Goal: Task Accomplishment & Management: Use online tool/utility

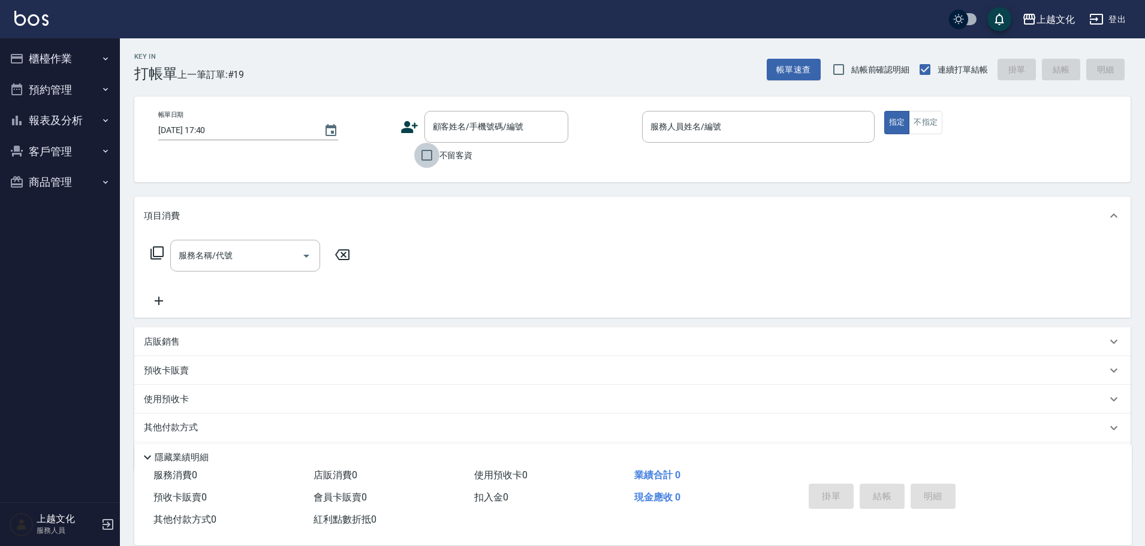
click at [428, 156] on input "不留客資" at bounding box center [426, 155] width 25 height 25
checkbox input "true"
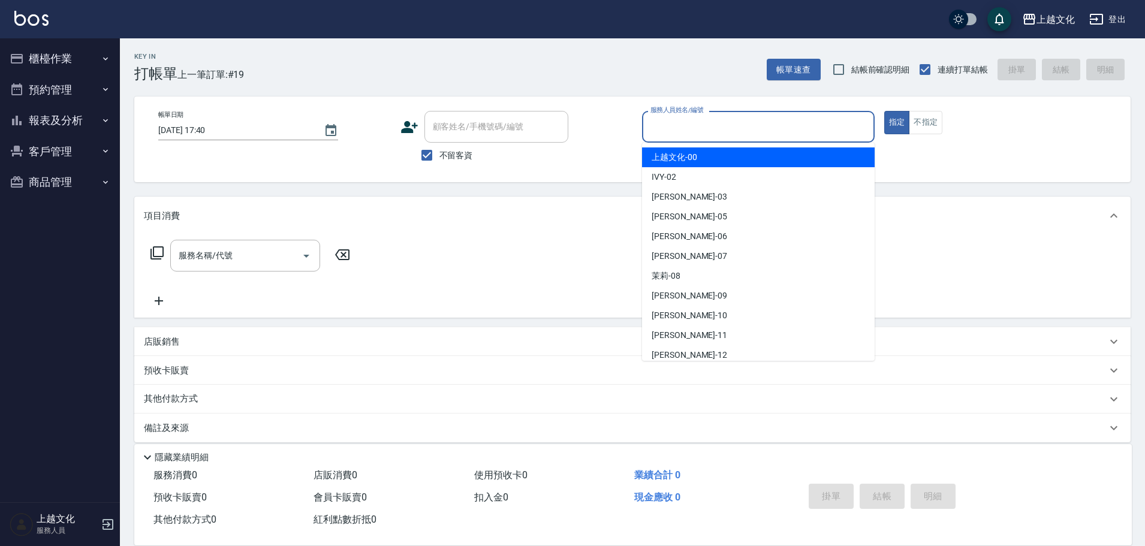
click at [793, 133] on input "服務人員姓名/編號" at bounding box center [759, 126] width 222 height 21
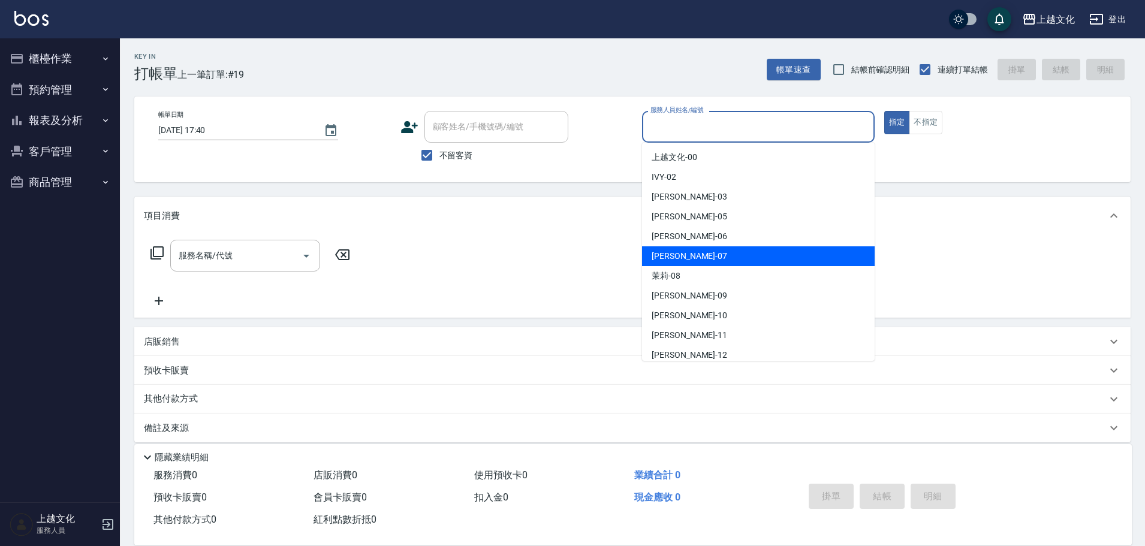
click at [684, 259] on div "[PERSON_NAME] -07" at bounding box center [758, 256] width 233 height 20
type input "[PERSON_NAME]-07"
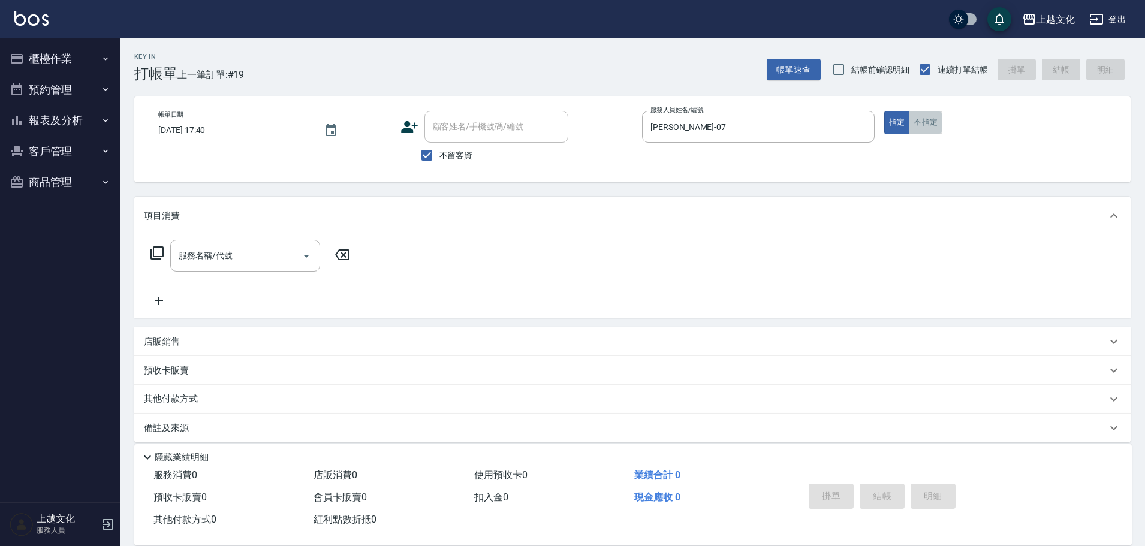
click at [931, 122] on button "不指定" at bounding box center [926, 122] width 34 height 23
click at [157, 251] on icon at bounding box center [157, 253] width 14 height 14
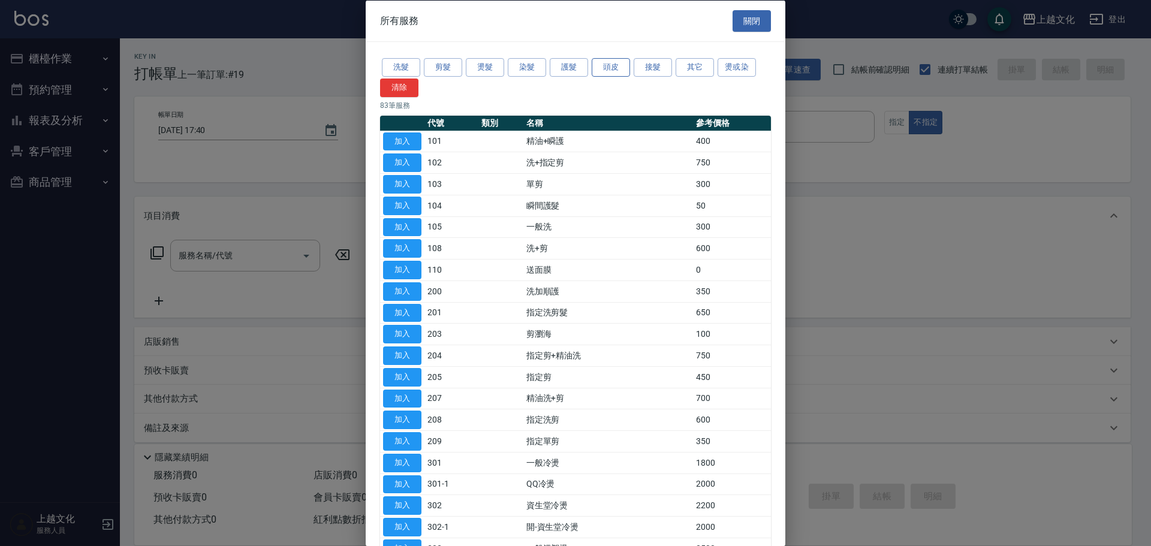
click at [603, 66] on button "頭皮" at bounding box center [611, 67] width 38 height 19
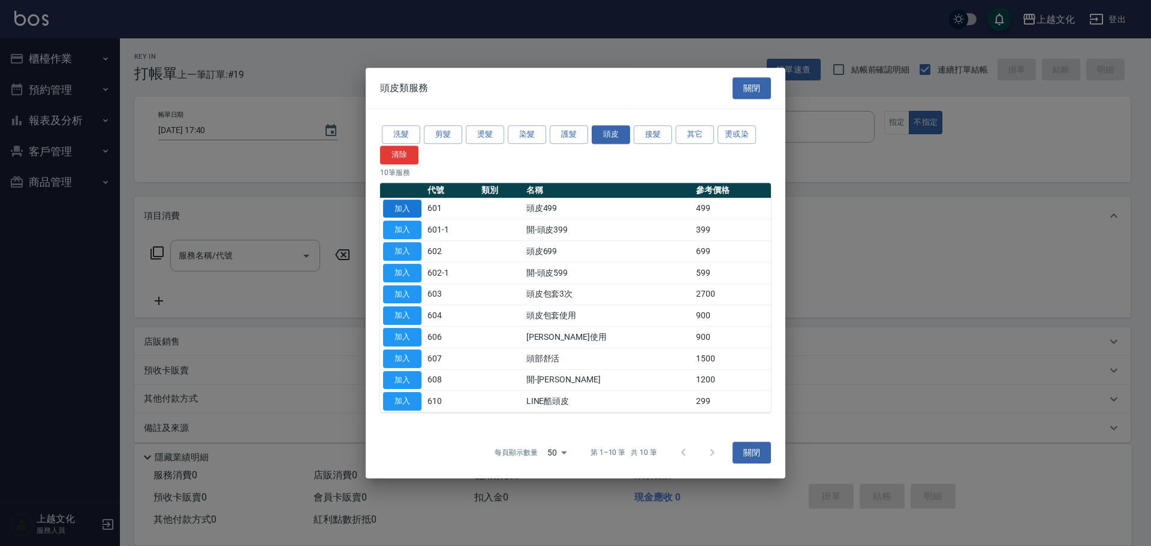
click at [413, 210] on button "加入" at bounding box center [402, 209] width 38 height 19
type input "頭皮499(601)"
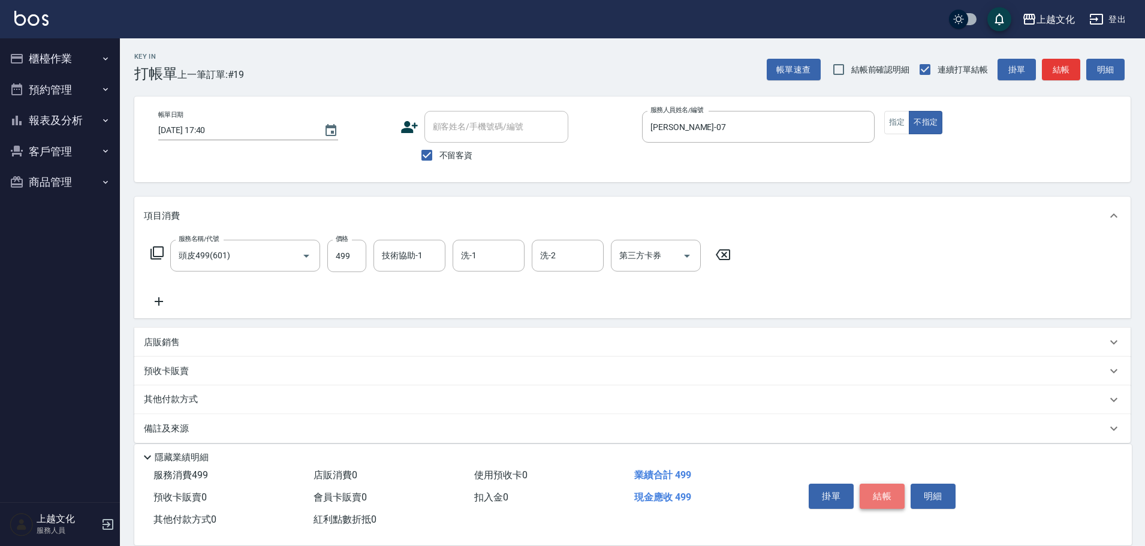
click at [873, 490] on button "結帳" at bounding box center [882, 496] width 45 height 25
click at [873, 490] on div "掛單 結帳 明細" at bounding box center [882, 498] width 157 height 38
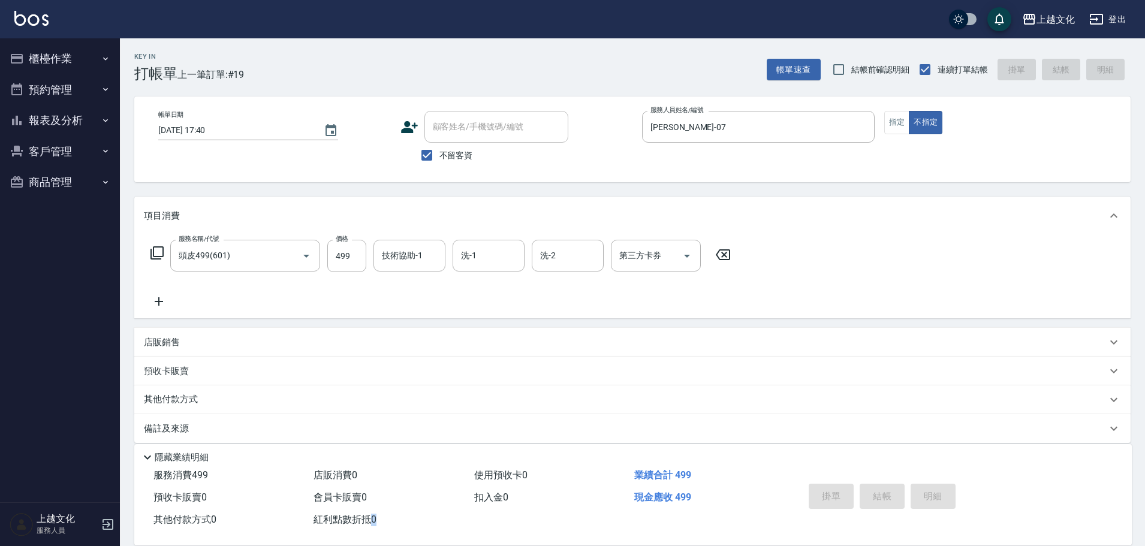
type input "[DATE] 17:41"
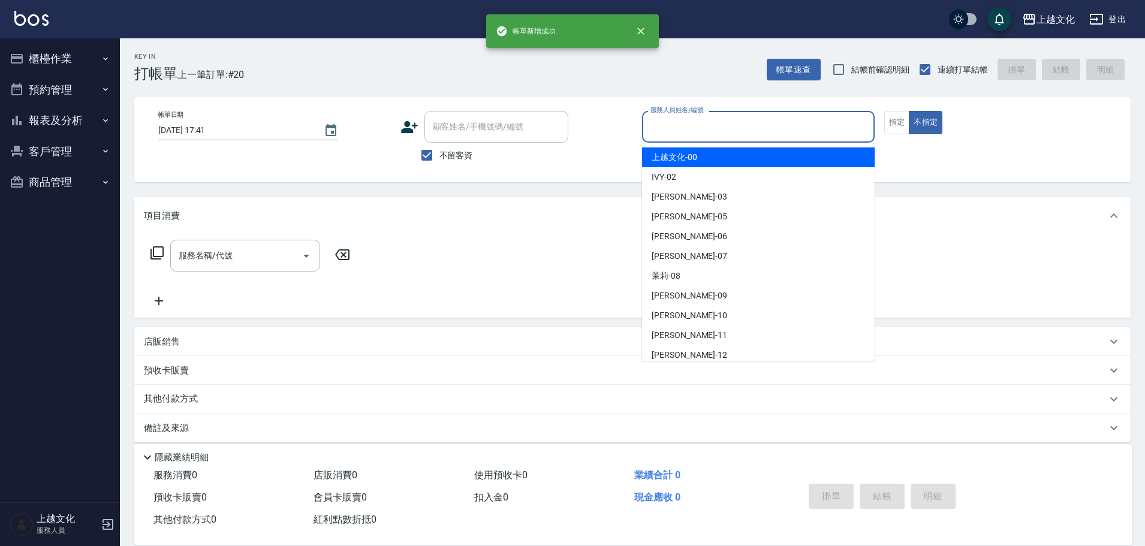
click at [711, 125] on input "服務人員姓名/編號" at bounding box center [759, 126] width 222 height 21
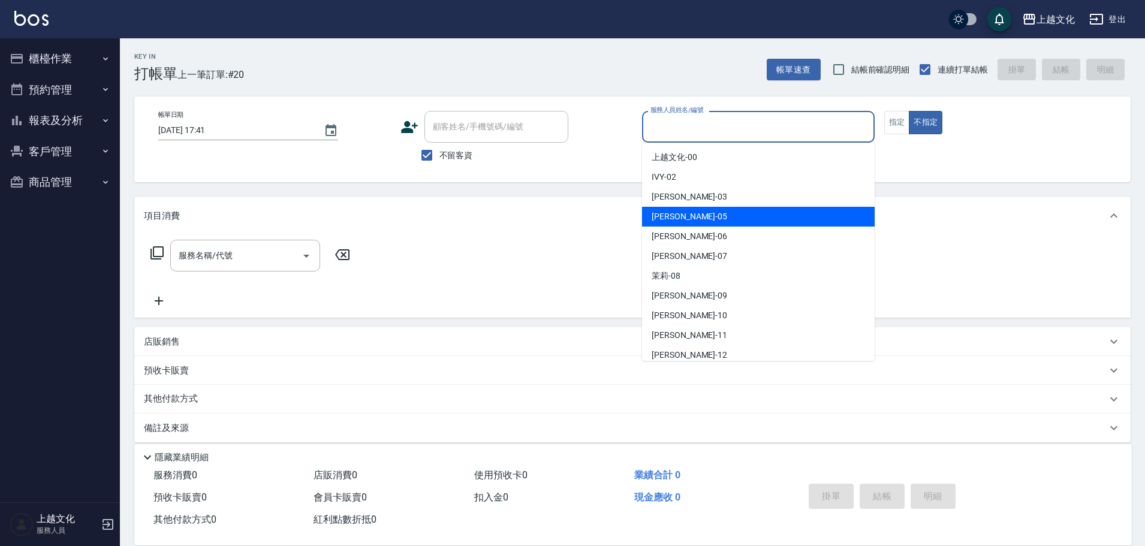
click at [719, 221] on div "[PERSON_NAME] -05" at bounding box center [758, 217] width 233 height 20
type input "[PERSON_NAME]-05"
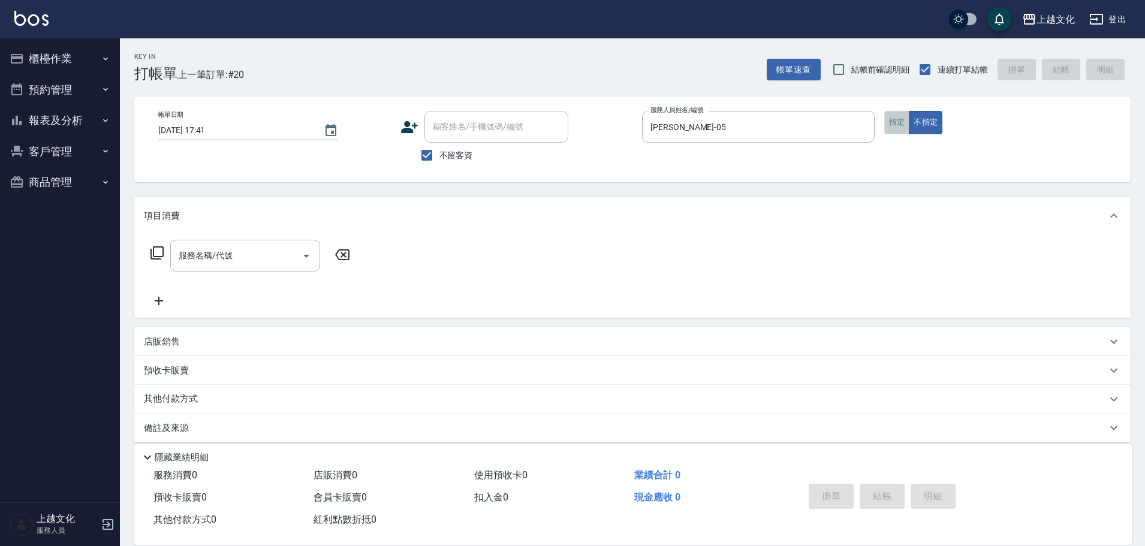
click at [893, 124] on button "指定" at bounding box center [898, 122] width 26 height 23
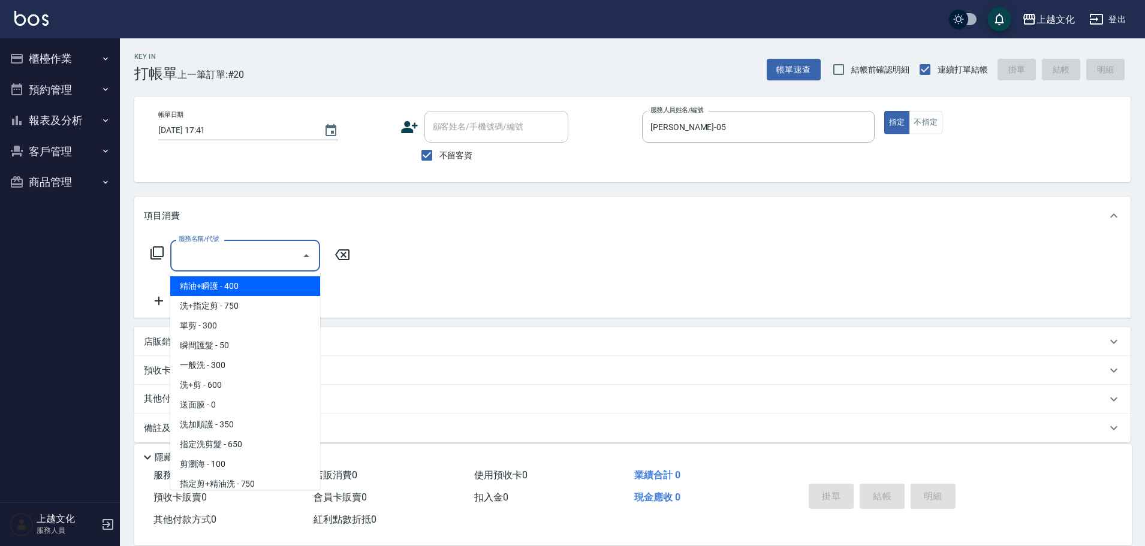
click at [234, 252] on input "服務名稱/代號" at bounding box center [236, 255] width 121 height 21
drag, startPoint x: 234, startPoint y: 252, endPoint x: 230, endPoint y: 314, distance: 61.3
click at [234, 252] on input "服務名稱/代號" at bounding box center [236, 255] width 121 height 21
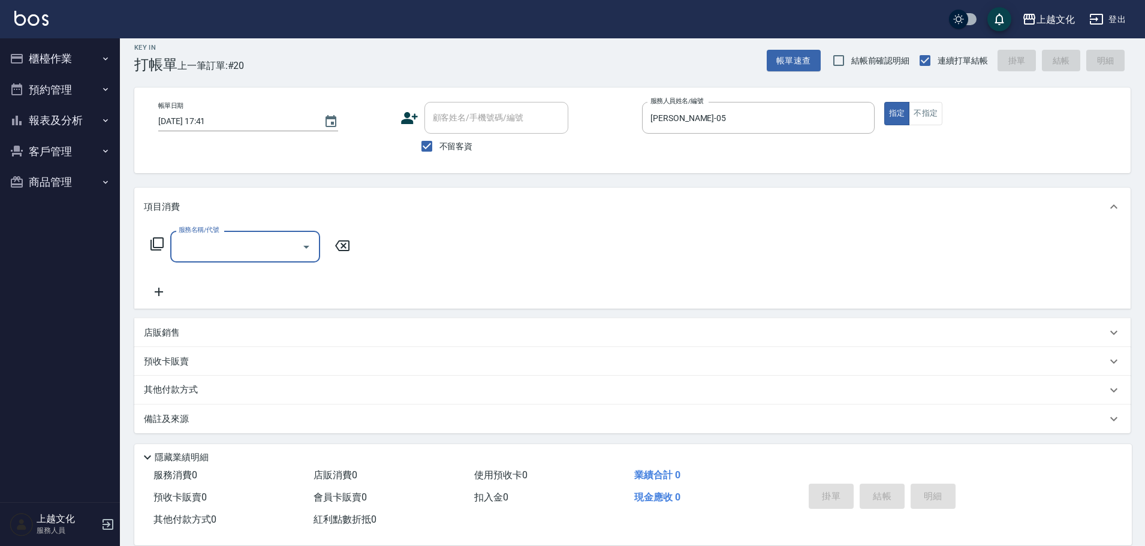
scroll to position [11, 0]
click at [239, 235] on input "服務名稱/代號" at bounding box center [236, 244] width 121 height 21
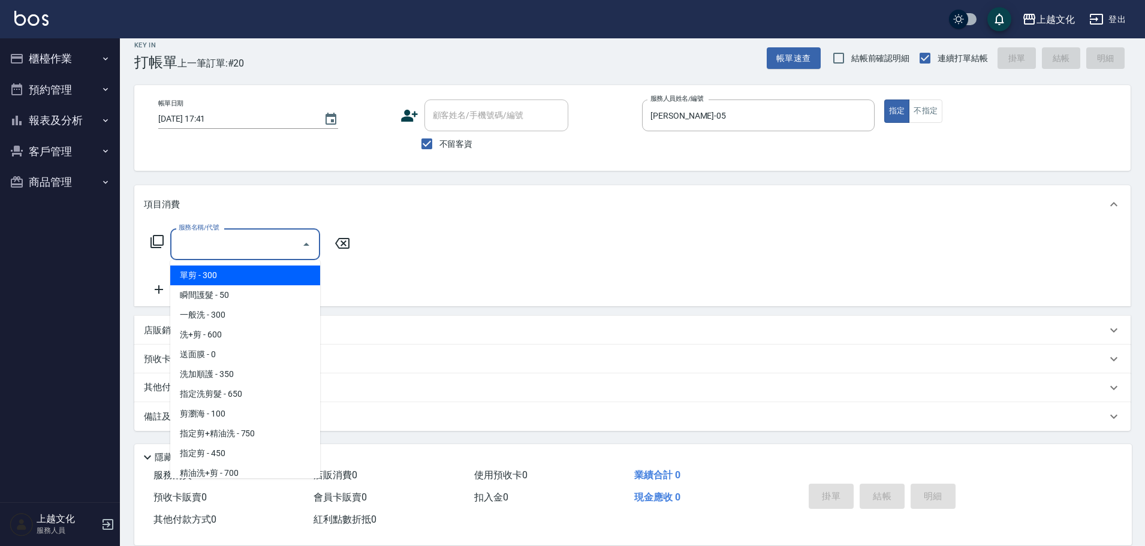
scroll to position [60, 0]
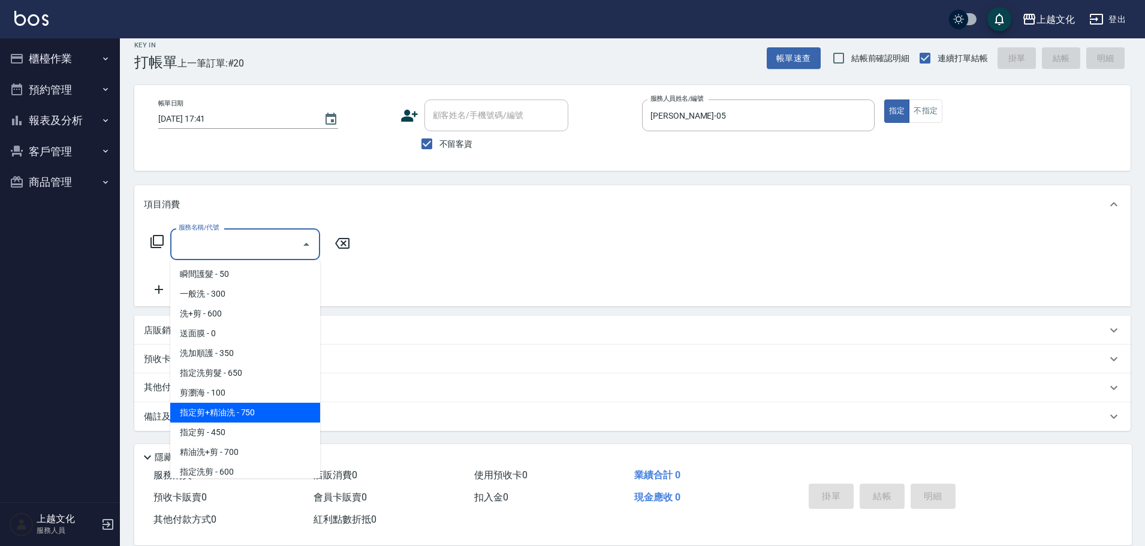
click at [258, 408] on span "指定剪+精油洗 - 750" at bounding box center [245, 413] width 150 height 20
type input "指定剪+精油洗(204)"
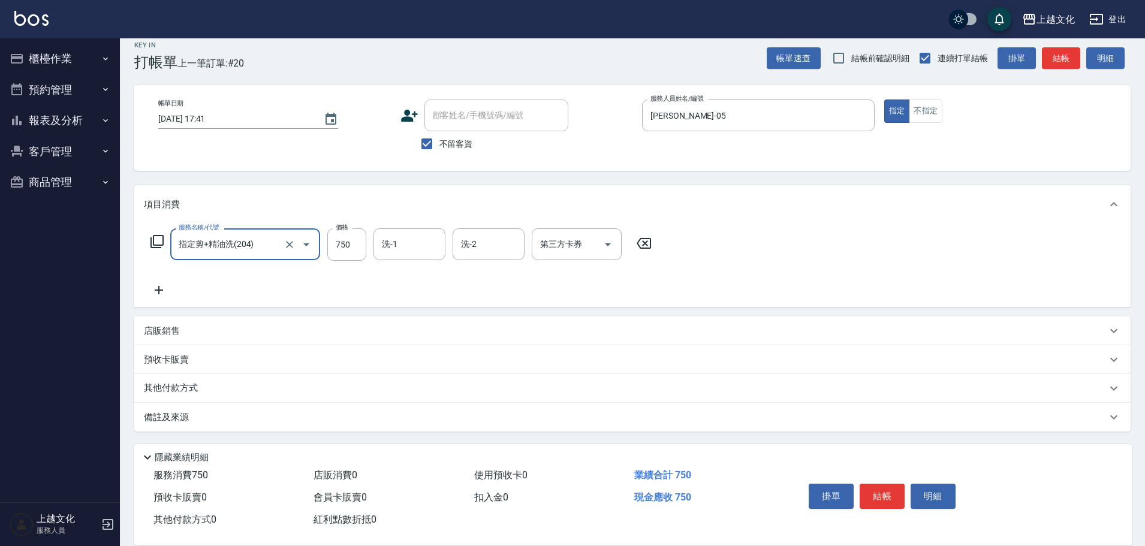
click at [898, 490] on button "結帳" at bounding box center [882, 496] width 45 height 25
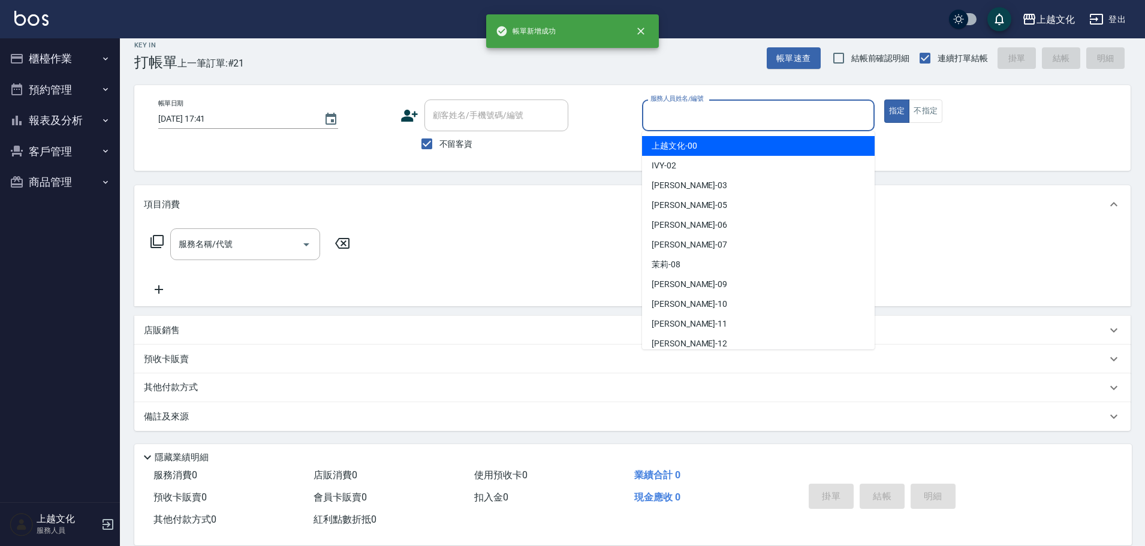
drag, startPoint x: 736, startPoint y: 115, endPoint x: 986, endPoint y: 115, distance: 250.1
click at [982, 113] on div "帳單日期 [DATE] 17:41 顧客姓名/手機號碼/編號 顧客姓名/手機號碼/編號 不留客資 服務人員姓名/編號 服務人員姓名/編號 指定 不指定" at bounding box center [633, 128] width 968 height 57
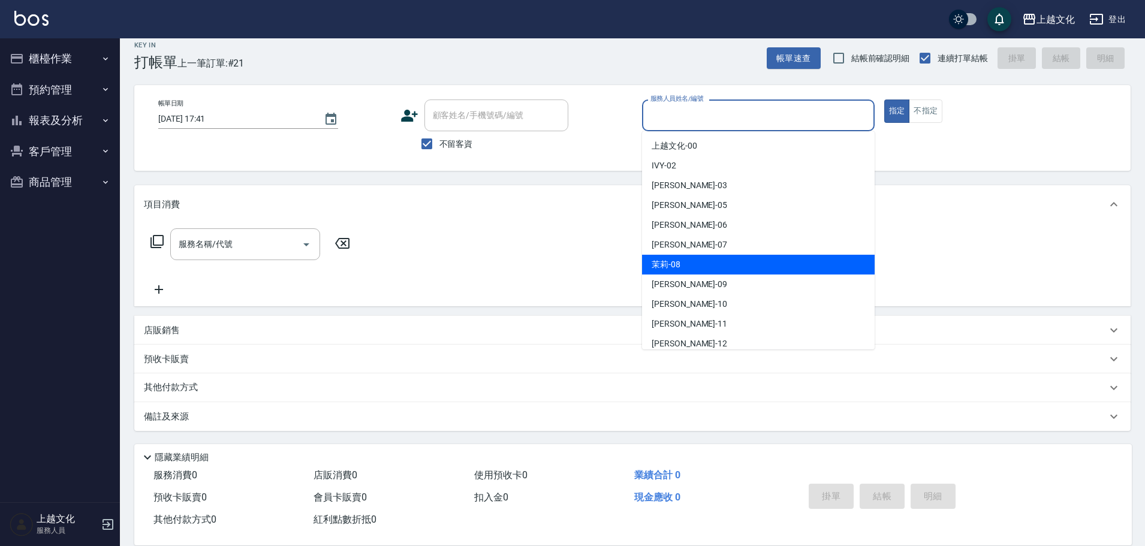
click at [729, 272] on div "茉莉 -08" at bounding box center [758, 265] width 233 height 20
type input "茉莉-08"
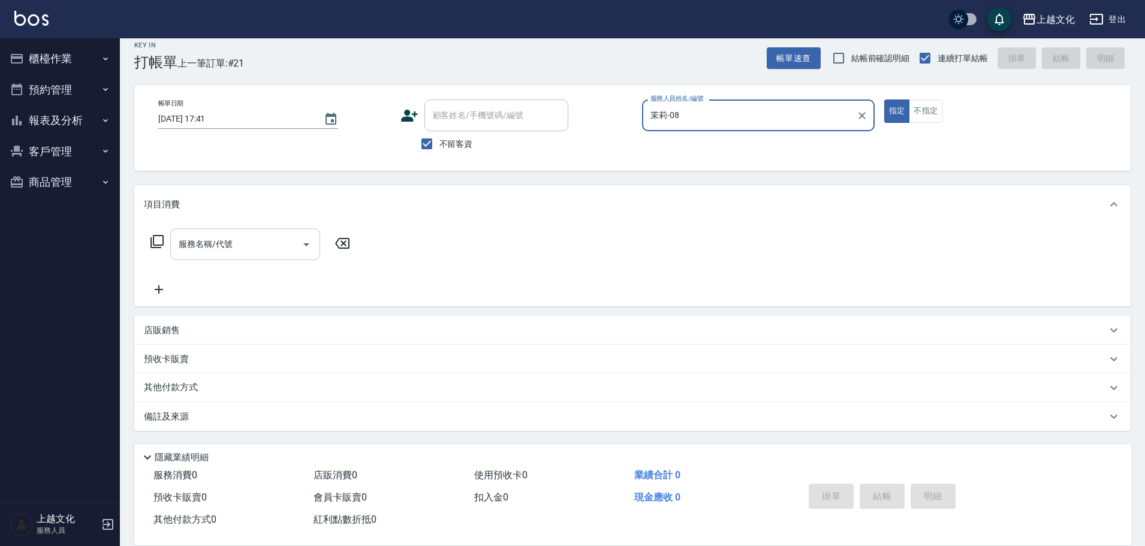
click at [202, 254] on input "服務名稱/代號" at bounding box center [236, 244] width 121 height 21
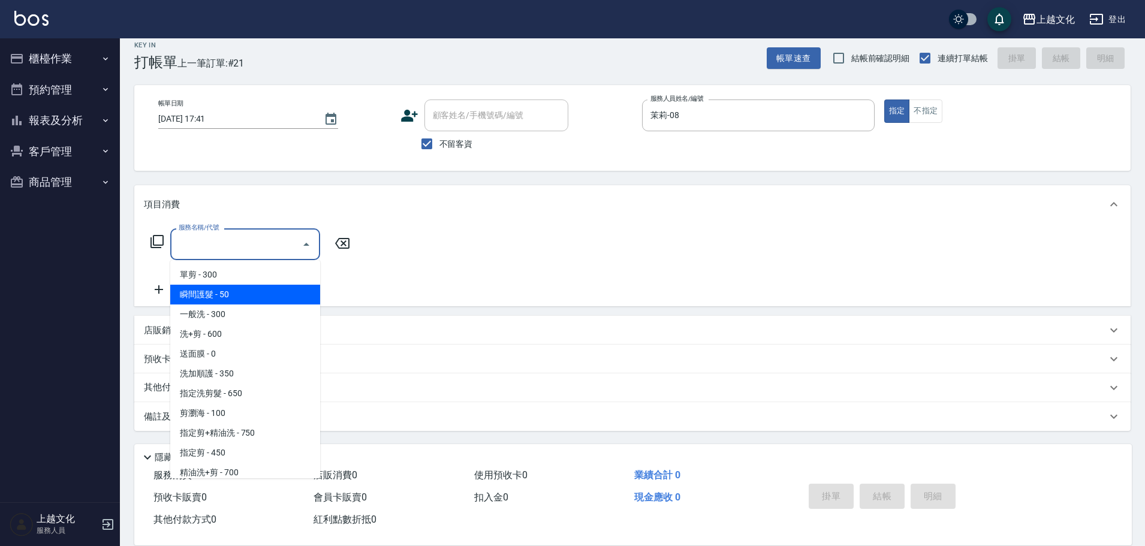
scroll to position [120, 0]
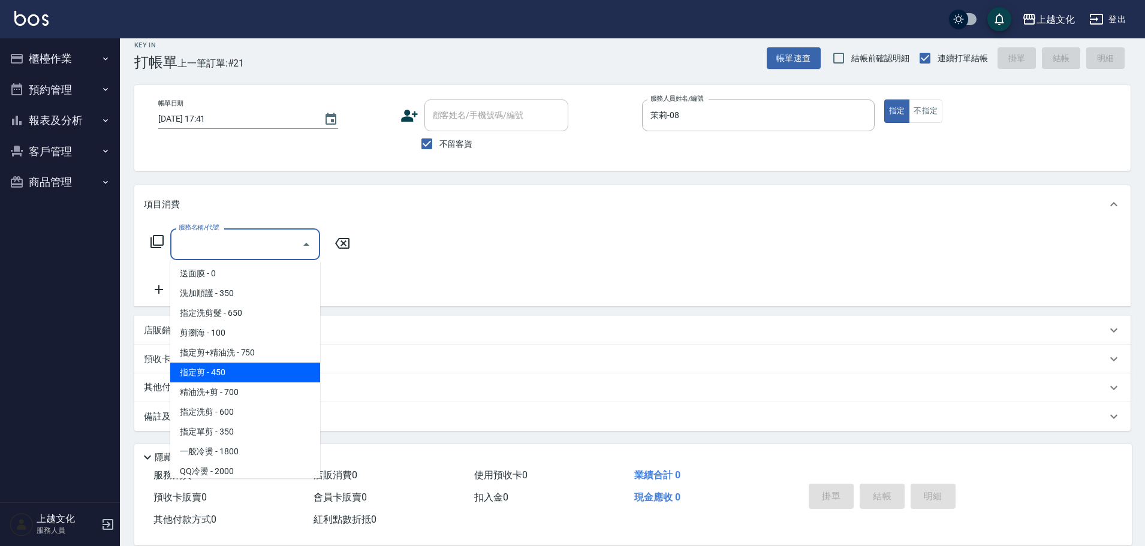
click at [241, 368] on span "指定剪 - 450" at bounding box center [245, 373] width 150 height 20
type input "指定剪(205)"
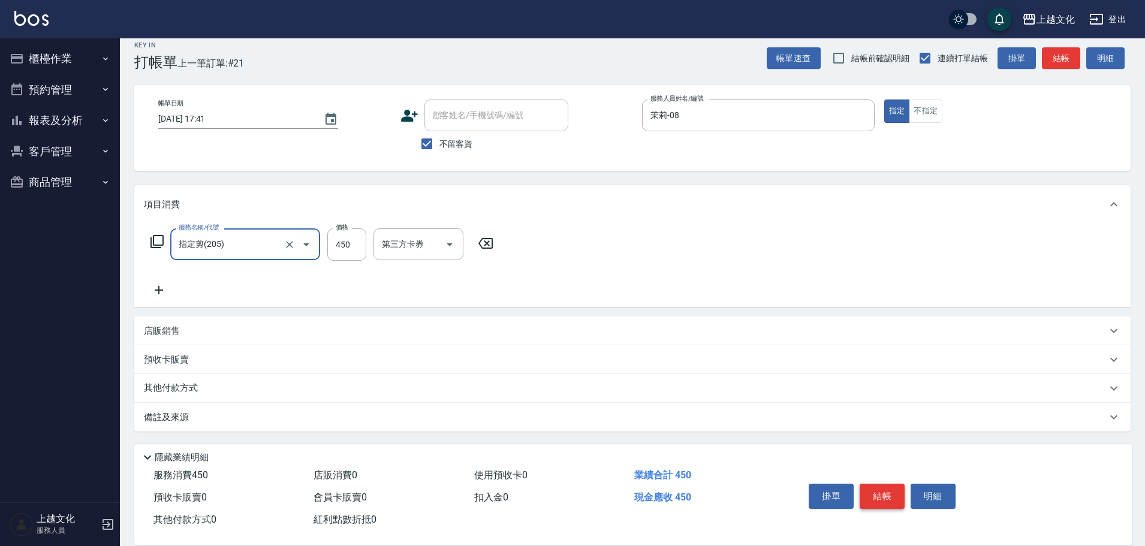
click at [894, 485] on button "結帳" at bounding box center [882, 496] width 45 height 25
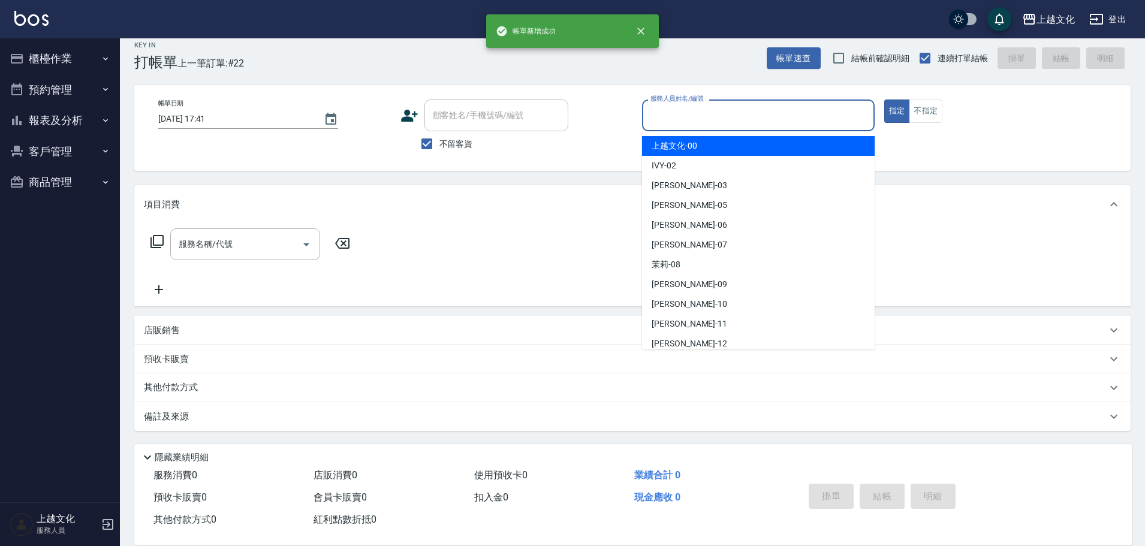
click at [706, 121] on input "服務人員姓名/編號" at bounding box center [759, 115] width 222 height 21
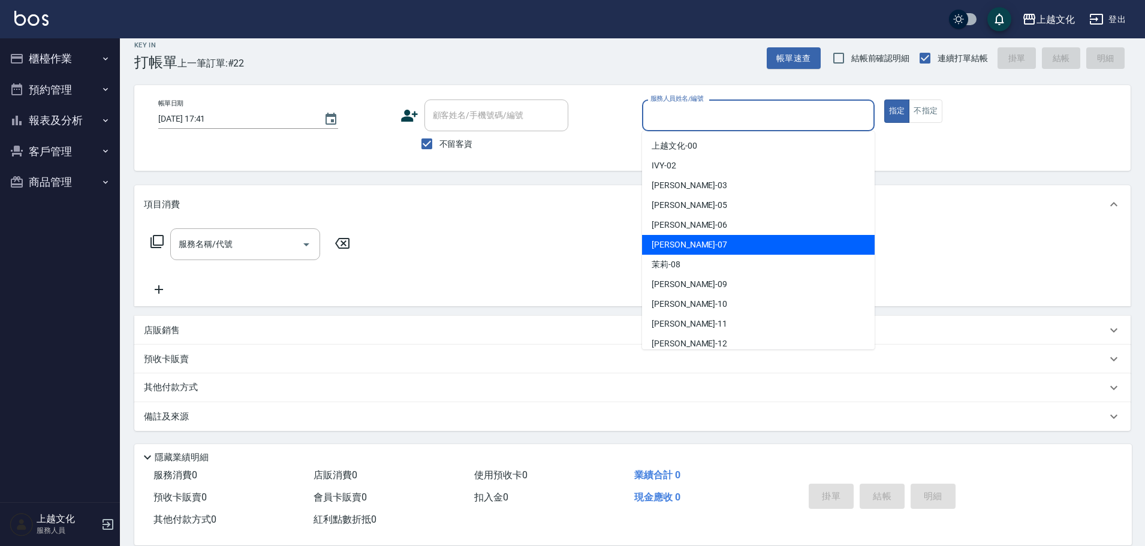
click at [682, 245] on div "[PERSON_NAME] -07" at bounding box center [758, 245] width 233 height 20
type input "[PERSON_NAME]-07"
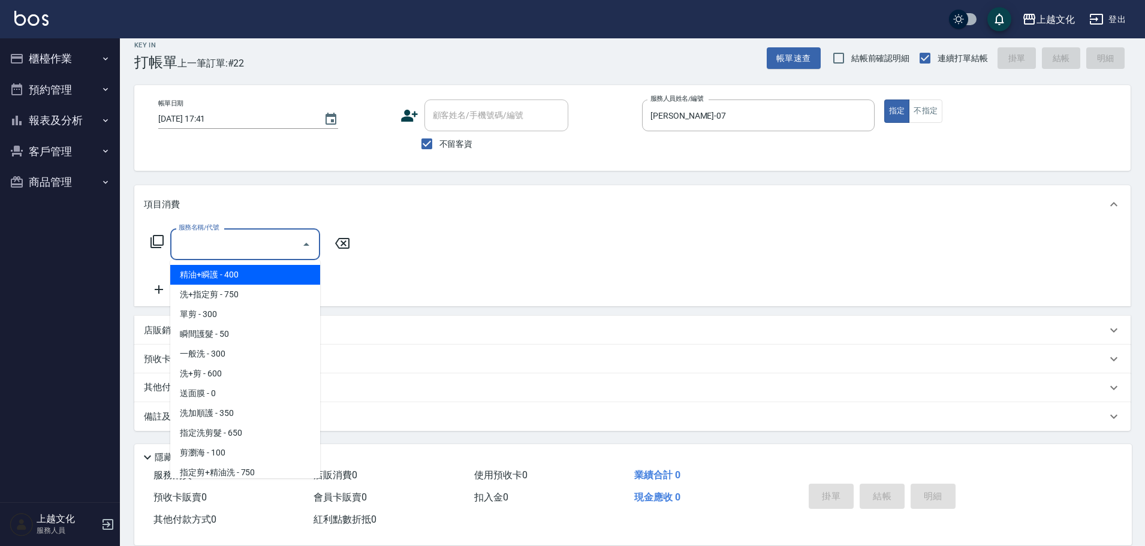
click at [271, 255] on input "服務名稱/代號" at bounding box center [236, 244] width 121 height 21
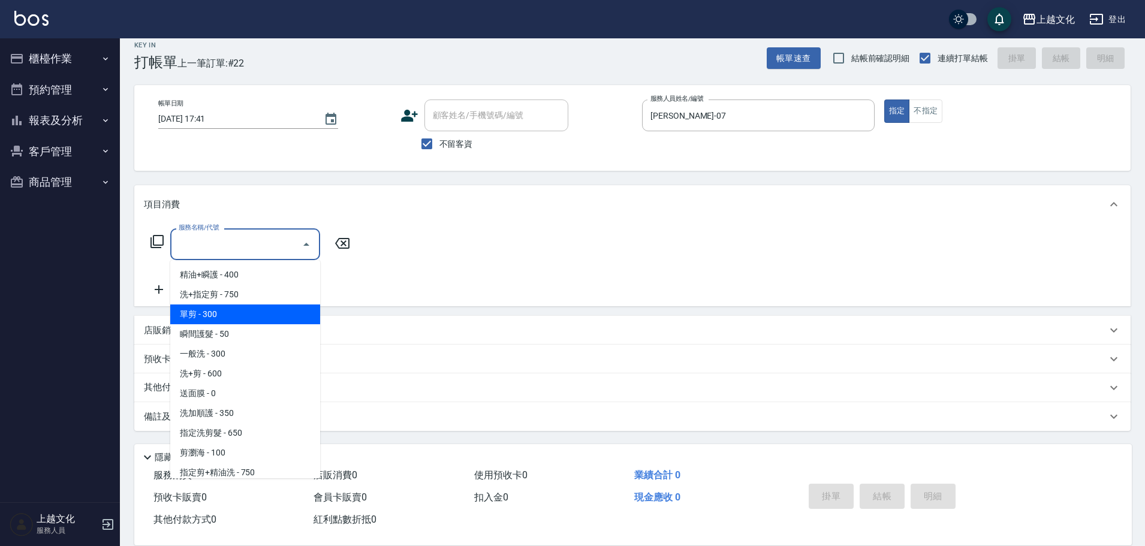
click at [207, 317] on span "單剪 - 300" at bounding box center [245, 315] width 150 height 20
drag, startPoint x: 207, startPoint y: 317, endPoint x: 582, endPoint y: 393, distance: 383.1
click at [207, 317] on div "店販銷售" at bounding box center [632, 330] width 997 height 29
type input "單剪(103)"
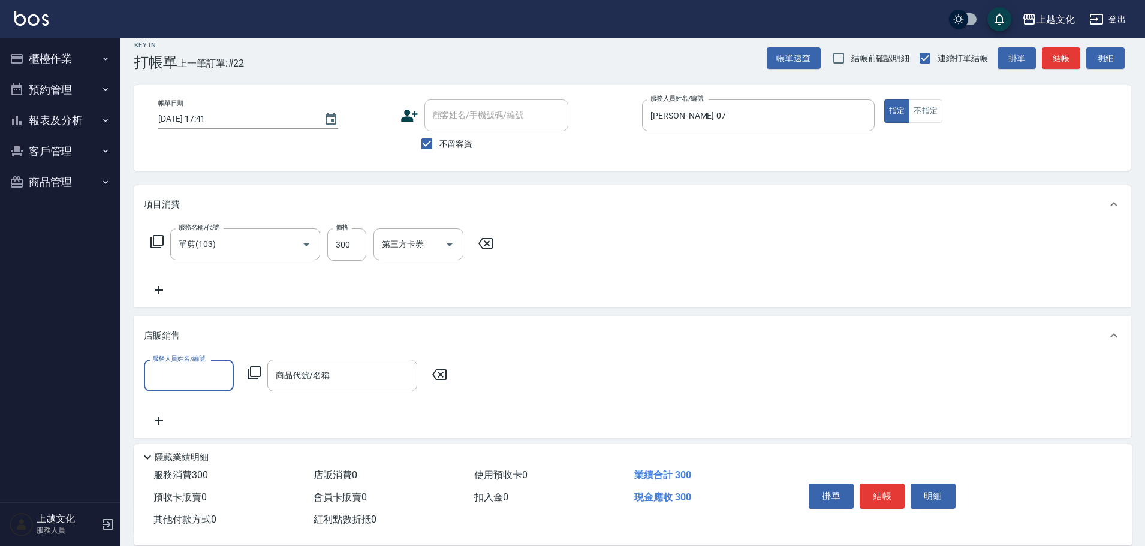
scroll to position [0, 0]
click at [882, 494] on button "結帳" at bounding box center [882, 496] width 45 height 25
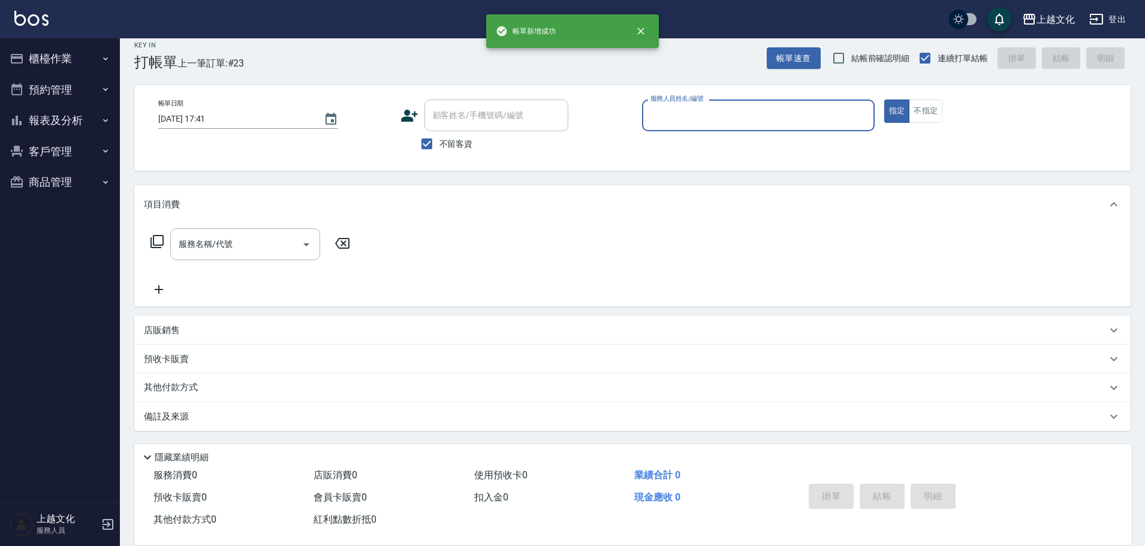
click at [670, 104] on div "服務人員姓名/編號" at bounding box center [758, 116] width 233 height 32
drag, startPoint x: 670, startPoint y: 104, endPoint x: 673, endPoint y: 116, distance: 12.2
click at [670, 105] on div "服務人員姓名/編號" at bounding box center [758, 116] width 233 height 32
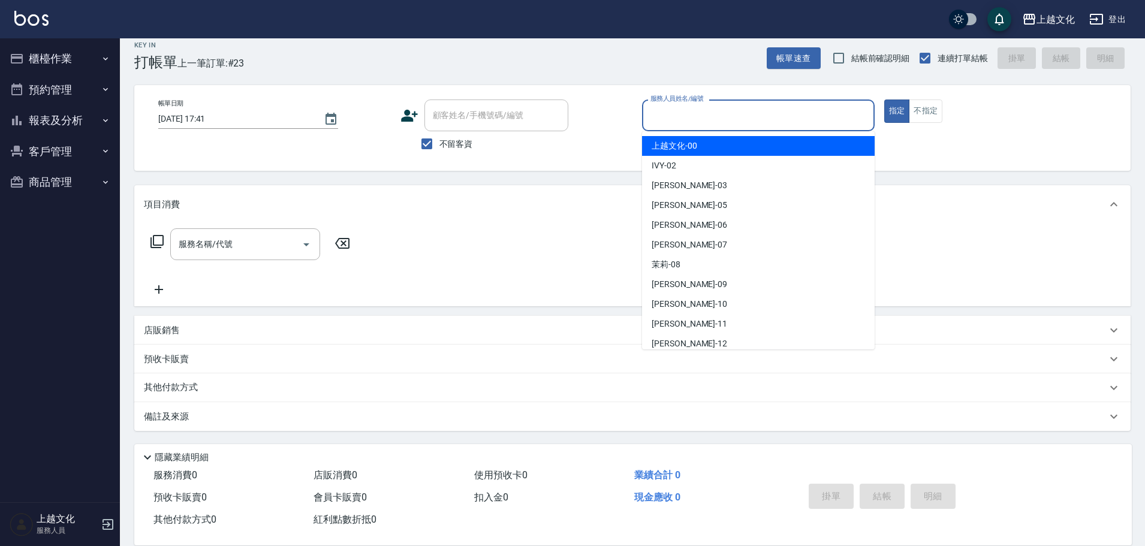
click at [677, 126] on input "服務人員姓名/編號" at bounding box center [759, 115] width 222 height 21
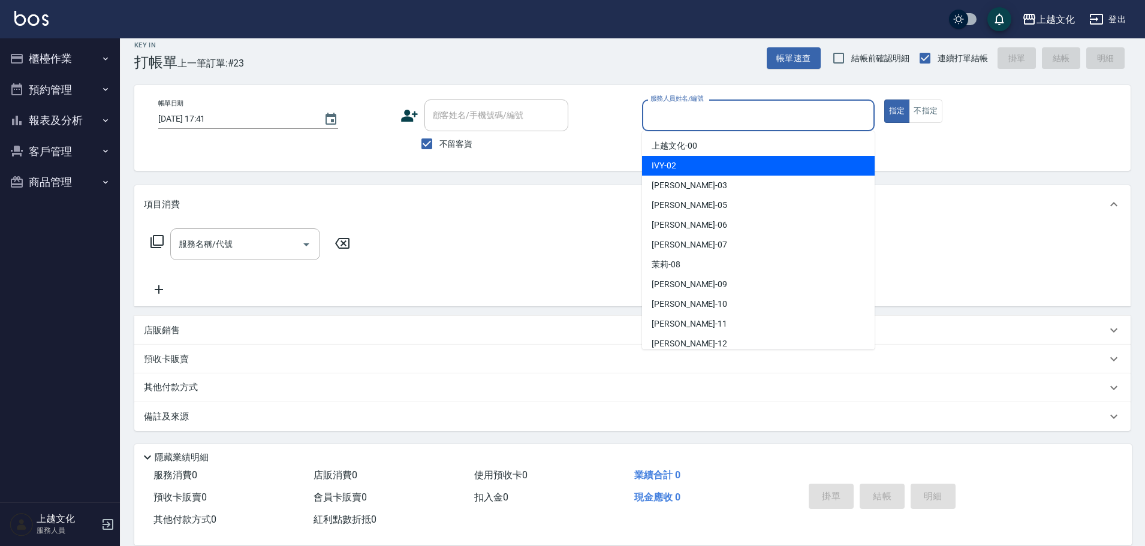
click at [676, 161] on span "IVY -02" at bounding box center [664, 166] width 25 height 13
click at [676, 161] on div "帳單日期 [DATE] 17:41 顧客姓名/手機號碼/編號 顧客姓名/手機號碼/編號 不留客資 服務人員姓名/編號 服務人員姓名/編號 指定 不指定" at bounding box center [632, 128] width 997 height 86
type input "IVY-02"
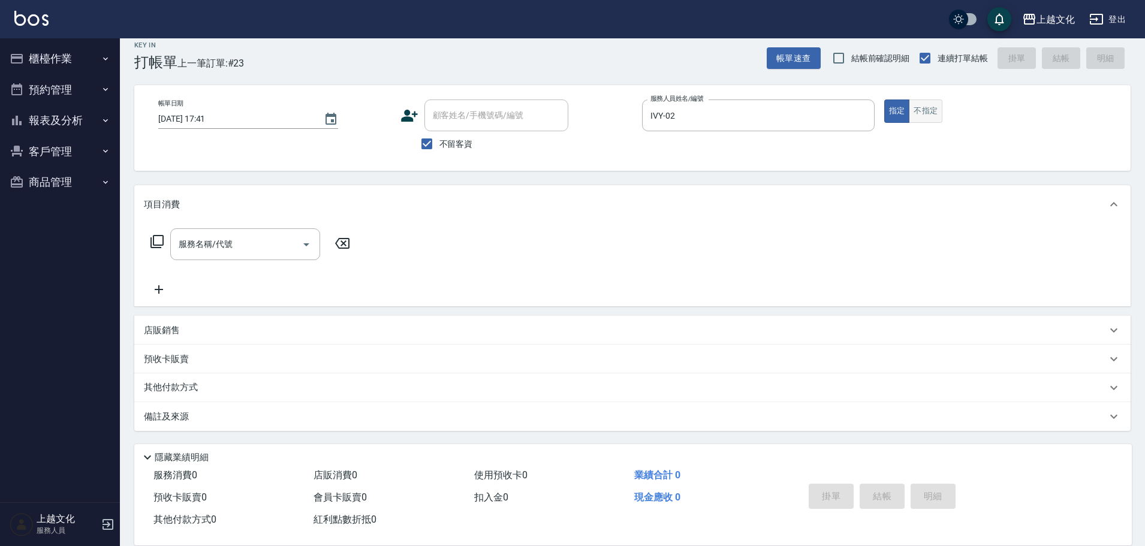
click at [919, 106] on button "不指定" at bounding box center [926, 111] width 34 height 23
click at [158, 240] on icon at bounding box center [157, 241] width 14 height 14
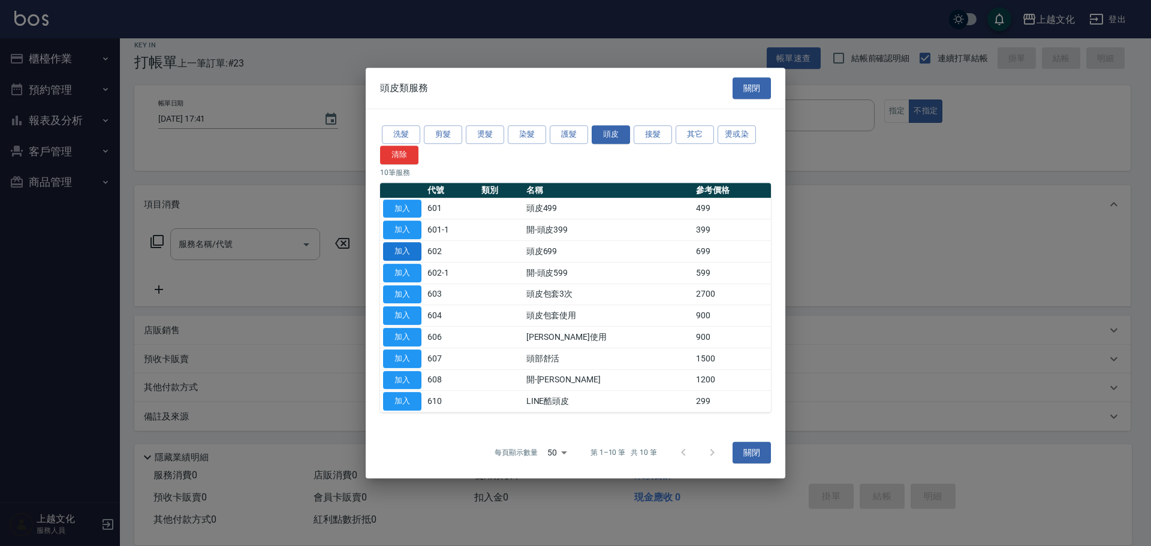
click at [397, 249] on button "加入" at bounding box center [402, 251] width 38 height 19
type input "頭皮699(602)"
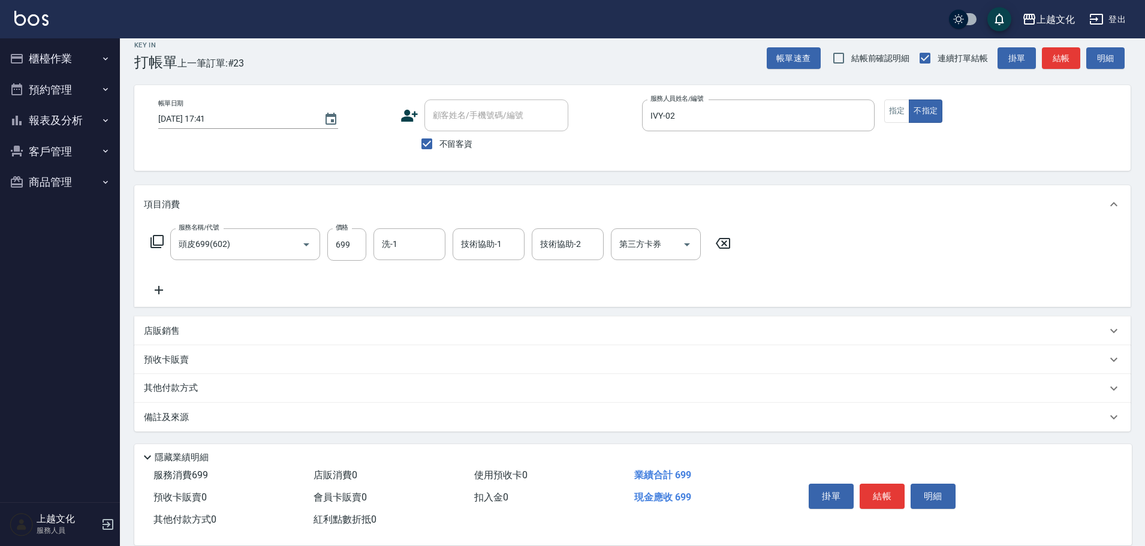
click at [161, 290] on icon at bounding box center [159, 290] width 8 height 8
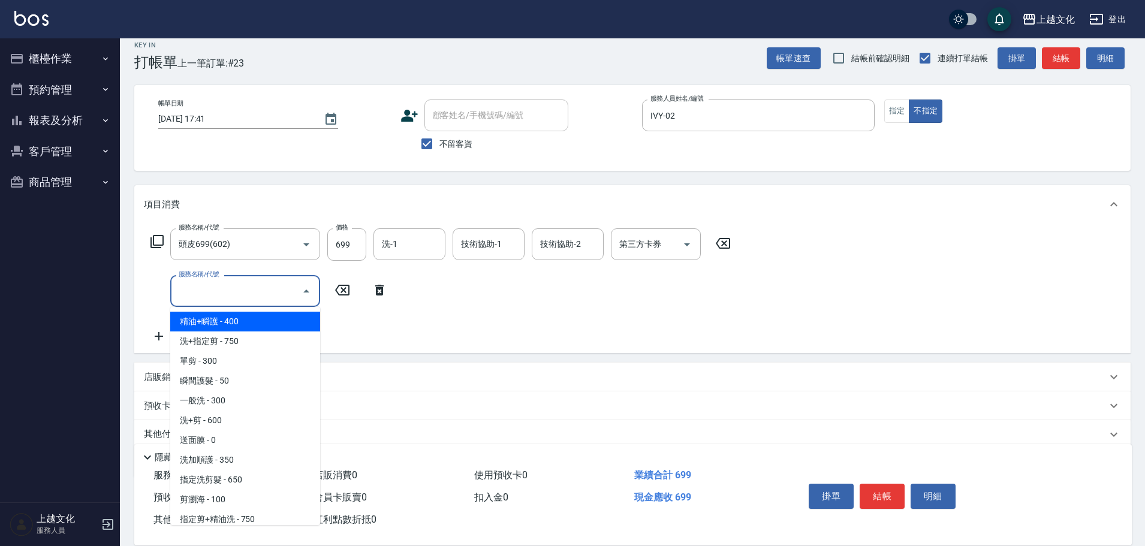
click at [199, 297] on input "服務名稱/代號" at bounding box center [236, 291] width 121 height 21
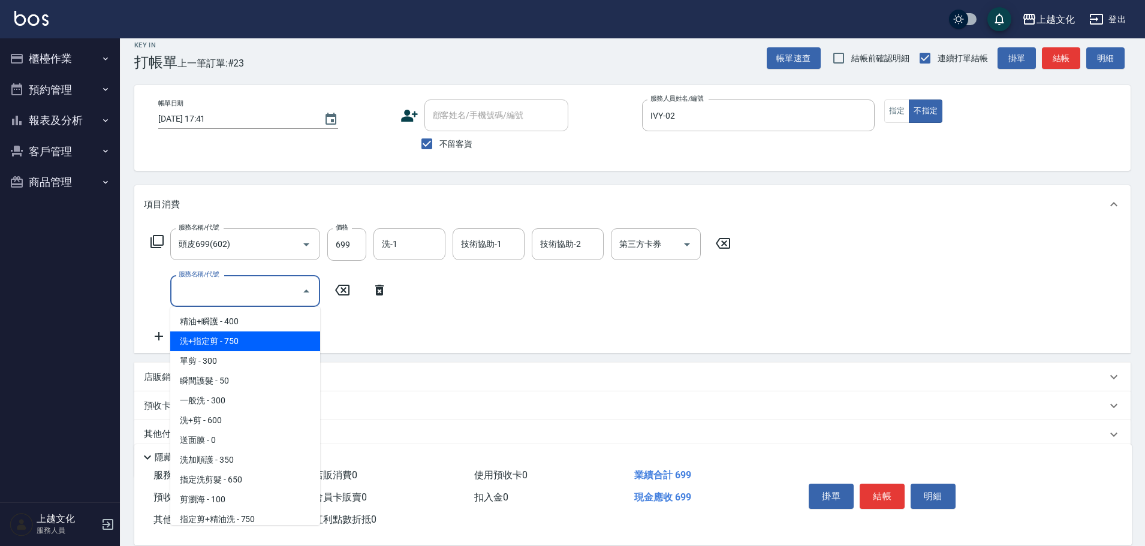
drag, startPoint x: 204, startPoint y: 349, endPoint x: 207, endPoint y: 358, distance: 9.5
click at [204, 349] on span "洗+指定剪 - 750" at bounding box center [245, 342] width 150 height 20
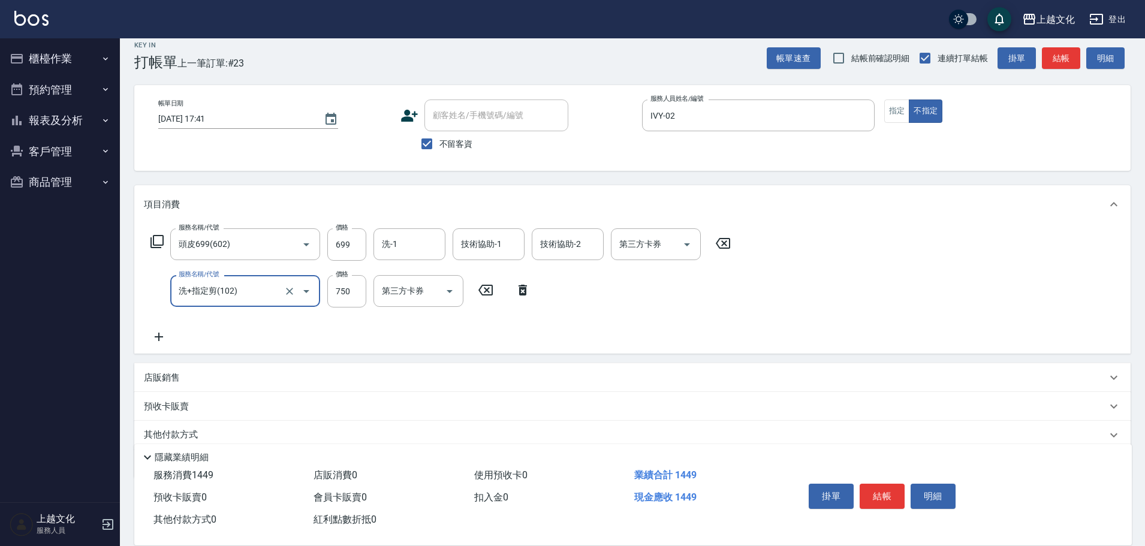
click at [207, 359] on div "項目消費 服務名稱/代號 頭皮699(602) 服務名稱/代號 價格 699 價格 洗-1 洗-1 技術協助-1 技術協助-1 技術協助-2 技術協助-2 第…" at bounding box center [632, 331] width 997 height 293
click at [257, 292] on input "洗+指定剪(102)" at bounding box center [229, 291] width 106 height 21
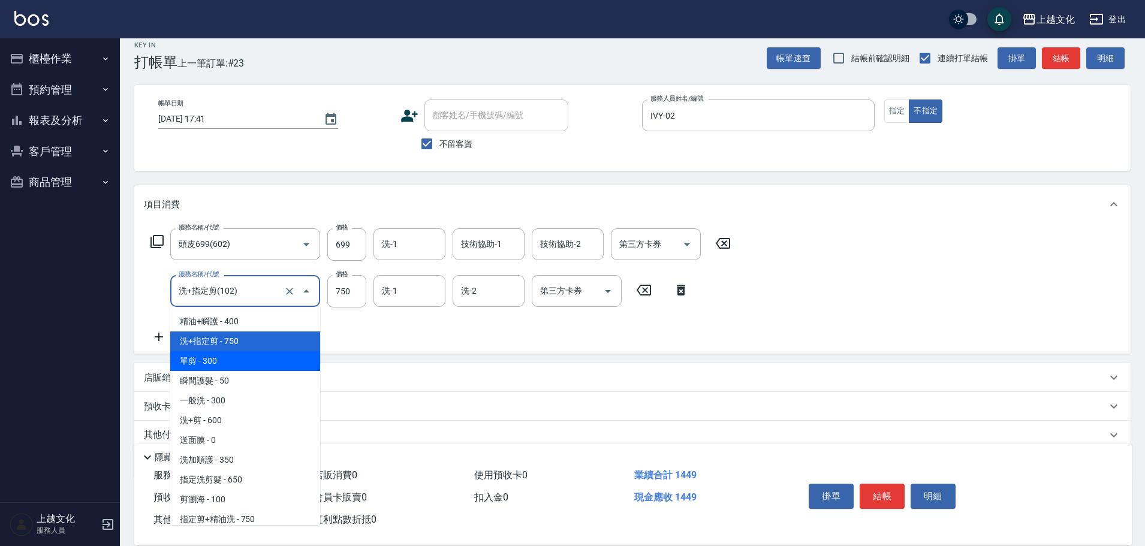
click at [221, 355] on span "單剪 - 300" at bounding box center [245, 361] width 150 height 20
type input "單剪(103)"
type input "300"
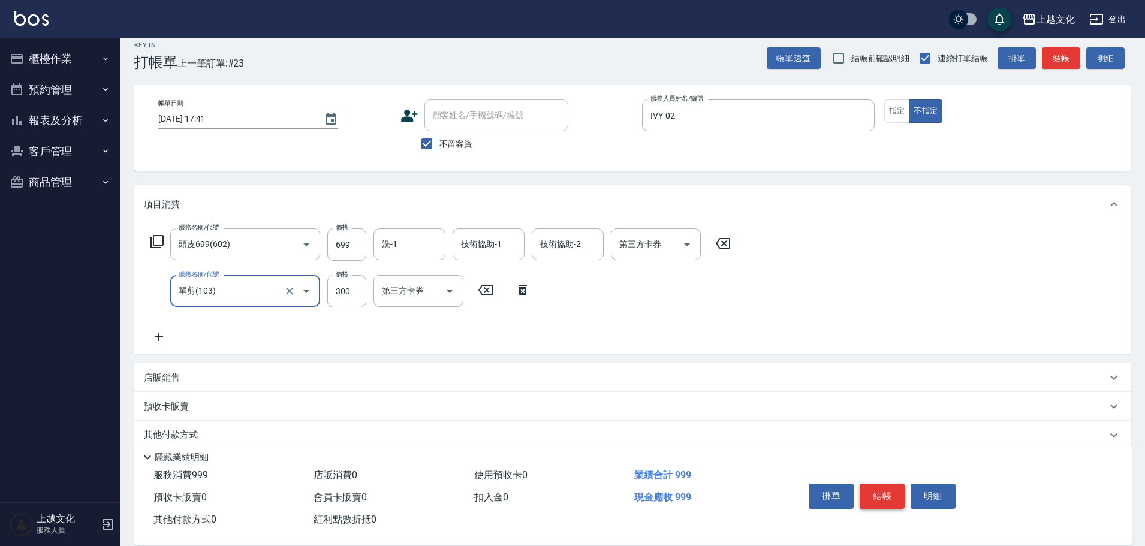
click at [894, 496] on button "結帳" at bounding box center [882, 496] width 45 height 25
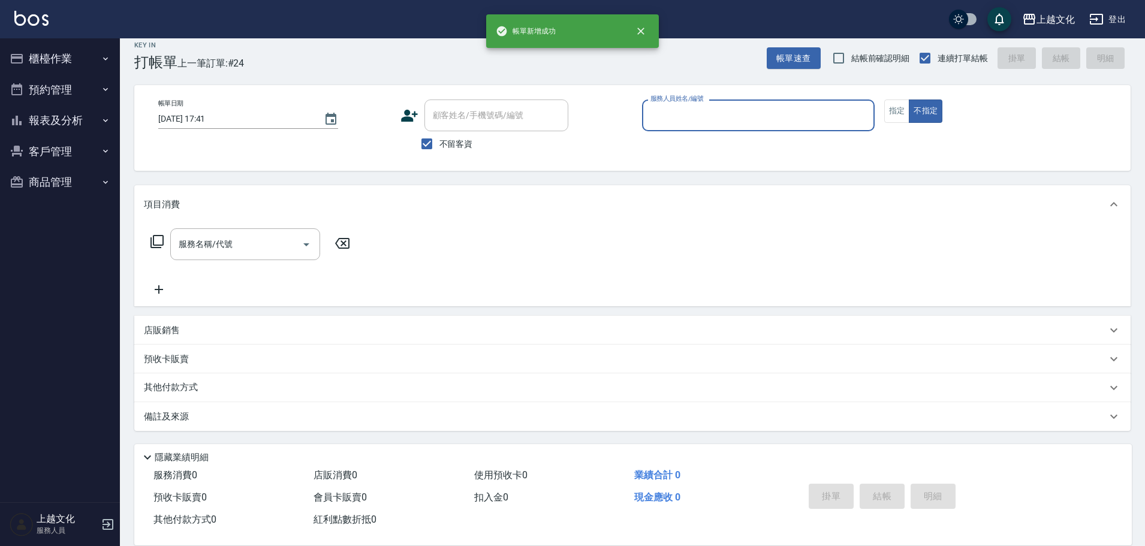
click at [52, 121] on button "報表及分析" at bounding box center [60, 120] width 110 height 31
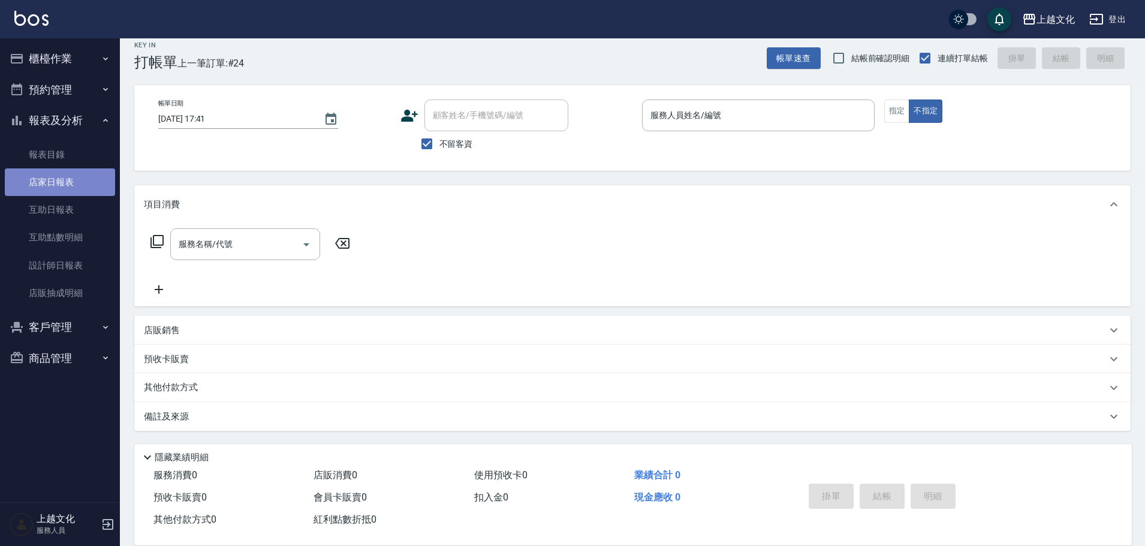
click at [50, 181] on link "店家日報表" at bounding box center [60, 183] width 110 height 28
